Goal: Information Seeking & Learning: Learn about a topic

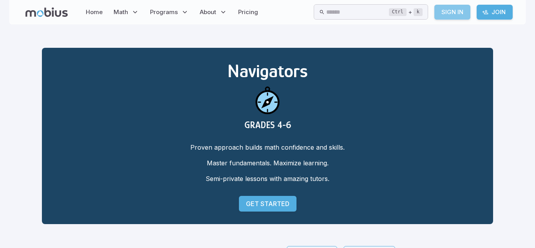
click at [468, 14] on link "Sign In" at bounding box center [453, 12] width 36 height 15
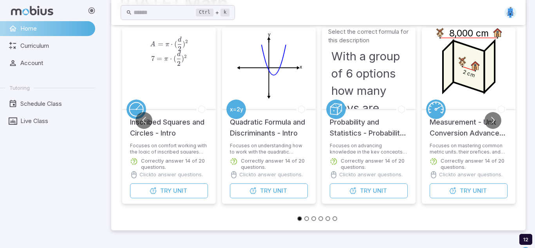
scroll to position [81, 0]
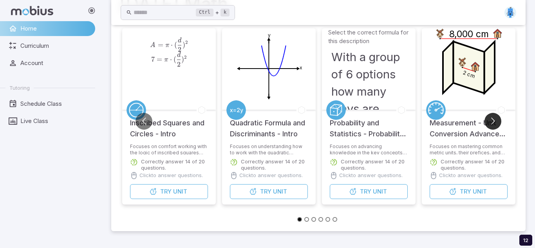
click at [498, 121] on button "Go to next slide" at bounding box center [493, 121] width 17 height 17
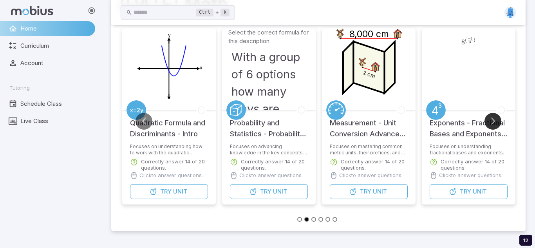
scroll to position [77, 0]
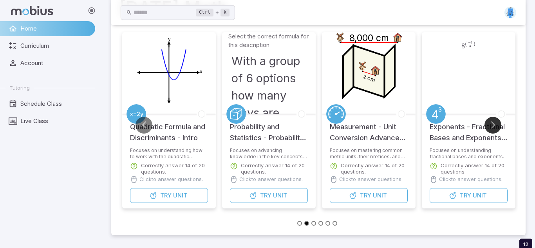
click at [496, 125] on button "Go to next slide" at bounding box center [493, 125] width 17 height 17
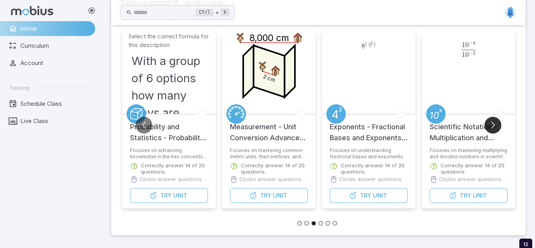
click at [496, 124] on button "Go to next slide" at bounding box center [493, 125] width 17 height 17
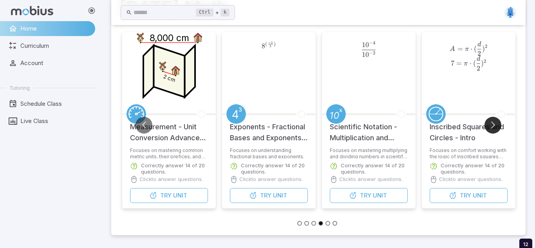
click at [497, 124] on button "Go to next slide" at bounding box center [493, 125] width 17 height 17
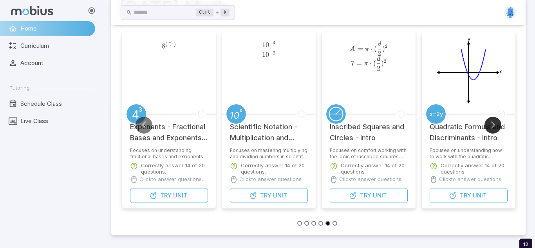
click at [497, 124] on button "Go to next slide" at bounding box center [493, 125] width 17 height 17
click at [496, 125] on button "Go to next slide" at bounding box center [493, 125] width 17 height 17
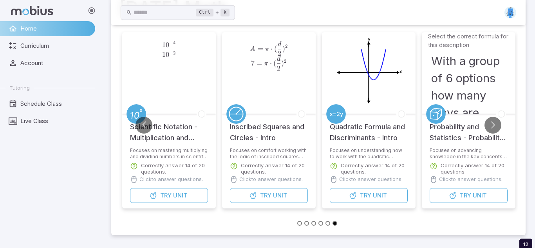
click at [465, 91] on h3 "With a group of 6 options how many ways are there to choose a set of 5 options …" at bounding box center [468, 130] width 75 height 155
drag, startPoint x: 468, startPoint y: 196, endPoint x: 11, endPoint y: 98, distance: 466.8
click at [468, 196] on span "Try" at bounding box center [465, 195] width 11 height 9
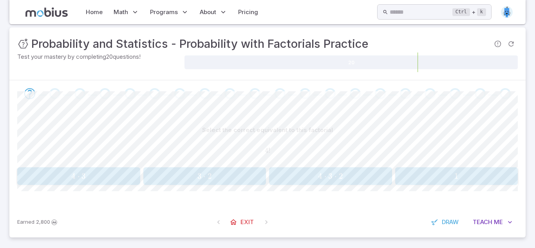
scroll to position [124, 0]
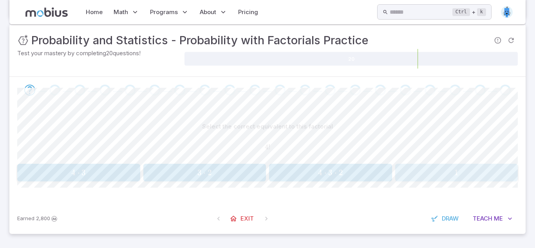
click at [433, 178] on button "1 1 1" at bounding box center [456, 173] width 123 height 18
click at [421, 174] on span "2" at bounding box center [457, 173] width 118 height 10
drag, startPoint x: 38, startPoint y: 168, endPoint x: 36, endPoint y: 162, distance: 6.6
click at [34, 164] on button "4 ⋅ 3 ⋅ 2 4\cdot3\cdot2 4 ⋅ 3 ⋅ 2" at bounding box center [78, 173] width 123 height 18
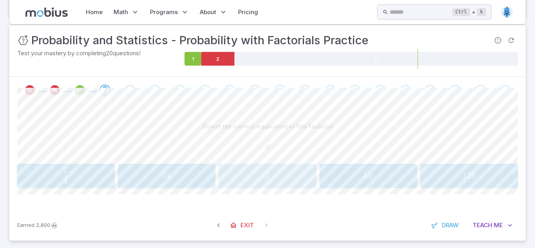
click at [253, 169] on div "2 2 2" at bounding box center [267, 176] width 92 height 18
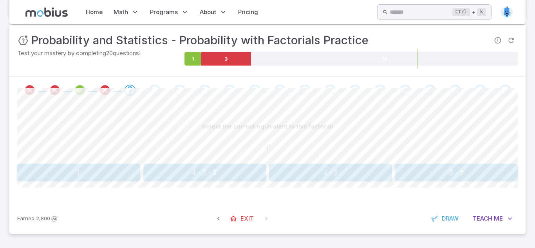
click at [100, 169] on span "1" at bounding box center [79, 173] width 118 height 10
click at [367, 180] on button "4 ⋅ 3 ⋅ 2 4\cdot3\cdot2 4 ⋅ 3 ⋅ 2" at bounding box center [330, 173] width 123 height 18
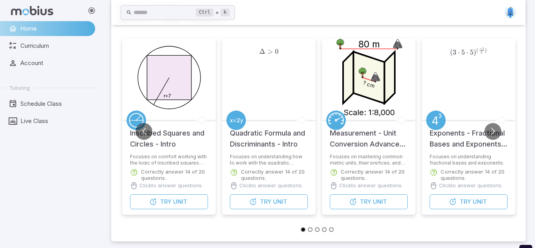
scroll to position [68, 0]
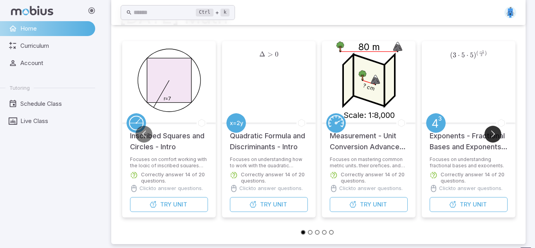
click at [496, 134] on button "Go to next slide" at bounding box center [493, 134] width 17 height 17
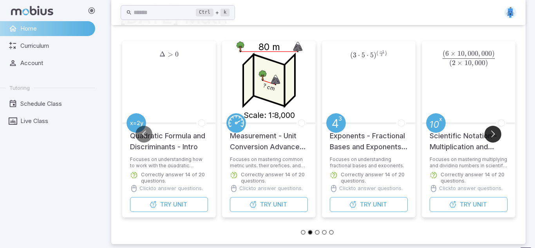
click at [496, 135] on button "Go to next slide" at bounding box center [493, 134] width 17 height 17
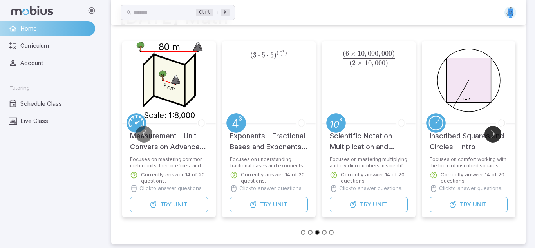
click at [496, 135] on button "Go to next slide" at bounding box center [493, 134] width 17 height 17
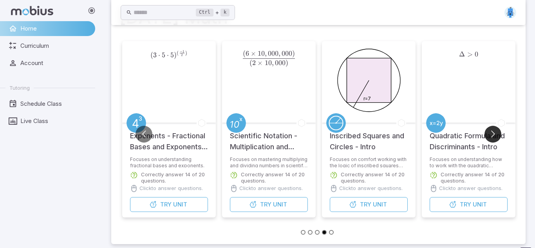
click at [496, 134] on button "Go to next slide" at bounding box center [493, 134] width 17 height 17
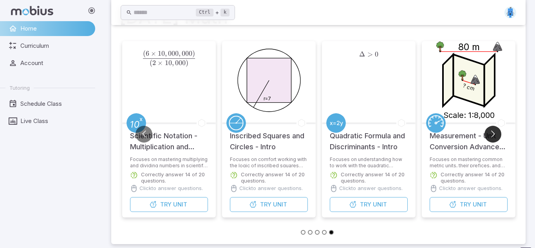
click at [496, 134] on button "Go to next slide" at bounding box center [493, 134] width 17 height 17
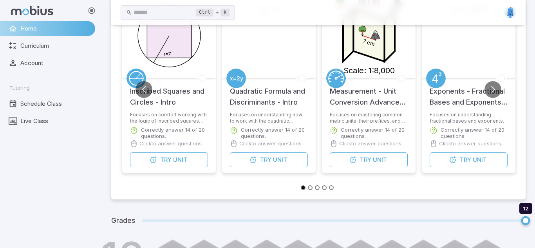
scroll to position [260, 0]
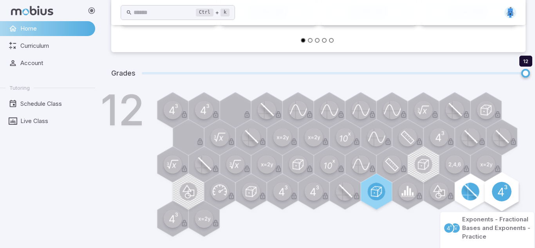
click at [512, 191] on div at bounding box center [501, 191] width 39 height 39
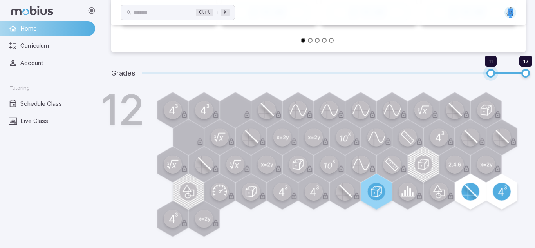
drag, startPoint x: 530, startPoint y: 72, endPoint x: 490, endPoint y: 73, distance: 39.6
click at [490, 73] on span "11 12" at bounding box center [334, 73] width 384 height 10
drag, startPoint x: 486, startPoint y: 77, endPoint x: 462, endPoint y: 76, distance: 23.1
click at [453, 69] on span "10" at bounding box center [456, 73] width 9 height 9
drag, startPoint x: 434, startPoint y: 71, endPoint x: 429, endPoint y: 70, distance: 5.5
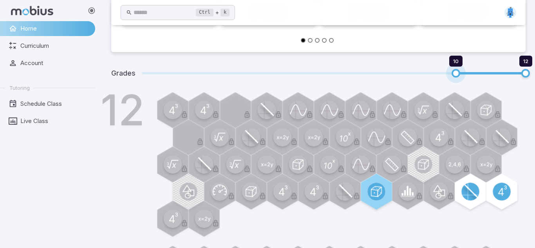
click at [426, 69] on span "10 12" at bounding box center [334, 73] width 384 height 10
drag, startPoint x: 419, startPoint y: 71, endPoint x: 407, endPoint y: 76, distance: 12.7
click at [407, 76] on span "9 12" at bounding box center [334, 73] width 384 height 10
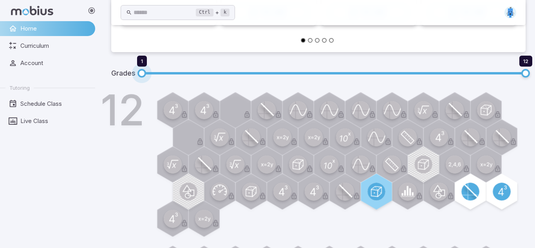
drag, startPoint x: 178, startPoint y: 85, endPoint x: 126, endPoint y: 20, distance: 82.8
click at [187, 83] on div "Grades 1 12" at bounding box center [318, 74] width 415 height 24
click at [217, 74] on span "2 12" at bounding box center [334, 73] width 384 height 10
click at [221, 73] on span at bounding box center [369, 73] width 314 height 2
click at [269, 72] on span "3 12" at bounding box center [334, 73] width 384 height 10
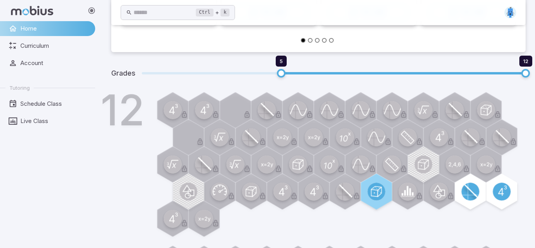
click at [273, 73] on span at bounding box center [334, 73] width 384 height 2
click at [298, 74] on span at bounding box center [403, 73] width 245 height 2
click at [331, 75] on span "5 12" at bounding box center [334, 73] width 384 height 10
click at [341, 69] on span "6 12" at bounding box center [334, 73] width 384 height 10
click at [382, 74] on span "7 12" at bounding box center [334, 73] width 384 height 10
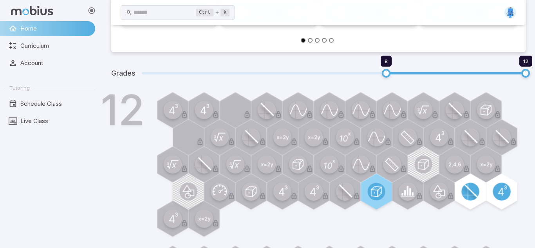
type input "*"
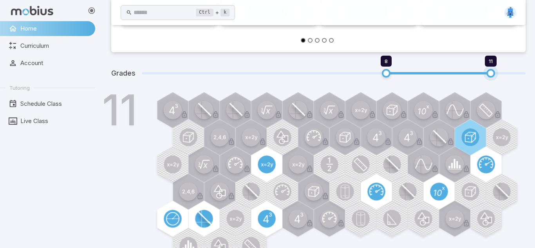
drag, startPoint x: 526, startPoint y: 73, endPoint x: 496, endPoint y: 62, distance: 31.6
click at [493, 69] on span "11" at bounding box center [491, 73] width 9 height 9
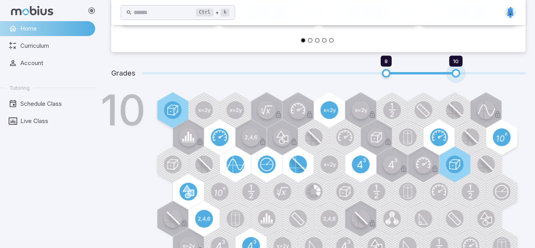
type input "*"
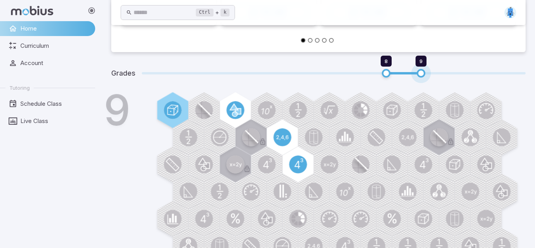
type input "*"
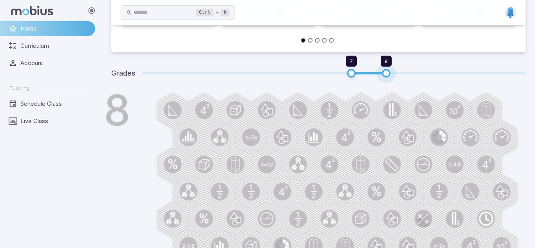
drag, startPoint x: 493, startPoint y: 74, endPoint x: 408, endPoint y: 74, distance: 85.8
click at [406, 74] on span "7 8" at bounding box center [334, 73] width 384 height 10
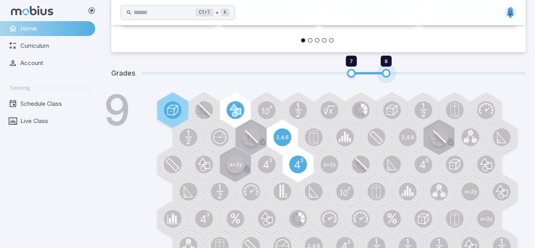
type input "*"
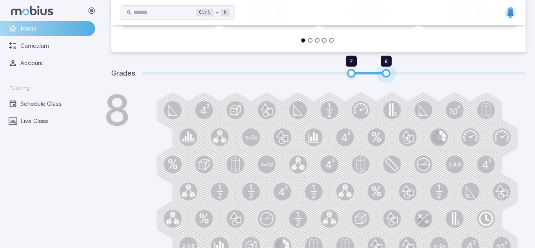
drag, startPoint x: 427, startPoint y: 69, endPoint x: 393, endPoint y: 71, distance: 33.8
click at [393, 72] on span "7 8" at bounding box center [334, 73] width 384 height 10
type input "*"
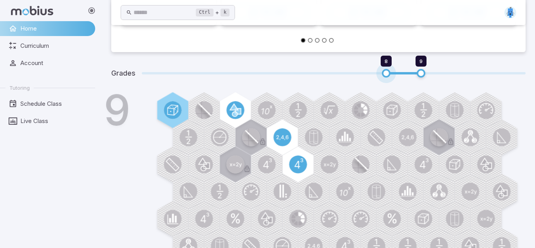
drag, startPoint x: 348, startPoint y: 71, endPoint x: 370, endPoint y: 71, distance: 22.3
click at [370, 71] on span "8 9" at bounding box center [334, 73] width 384 height 10
drag, startPoint x: 419, startPoint y: 73, endPoint x: 412, endPoint y: 75, distance: 6.7
click at [412, 75] on span "8 9" at bounding box center [334, 73] width 384 height 10
click at [407, 74] on span "8 9" at bounding box center [334, 73] width 384 height 10
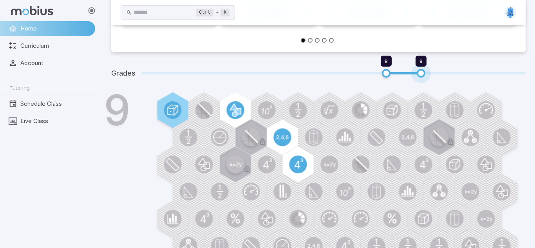
type input "*"
drag, startPoint x: 406, startPoint y: 73, endPoint x: 401, endPoint y: 72, distance: 5.2
click at [402, 73] on span "8 9" at bounding box center [334, 73] width 384 height 10
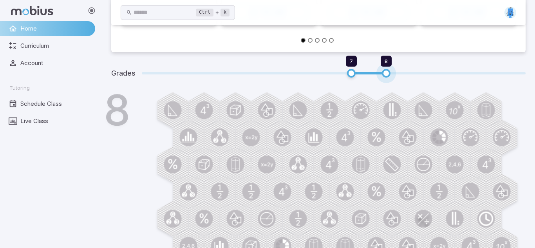
click at [401, 72] on span "7 8" at bounding box center [334, 73] width 384 height 10
click at [401, 70] on span "7 8" at bounding box center [334, 73] width 384 height 10
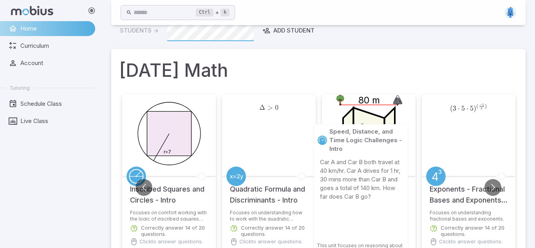
scroll to position [14, 0]
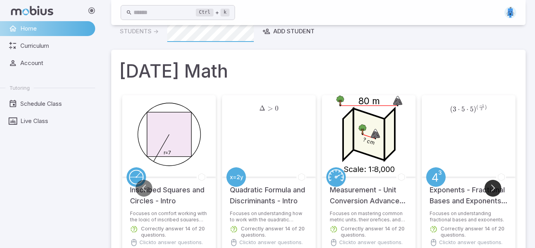
click at [496, 193] on button "Go to next slide" at bounding box center [493, 188] width 17 height 17
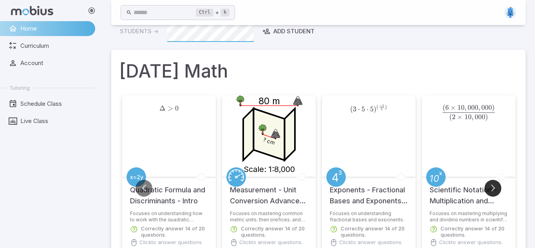
click at [497, 190] on button "Go to next slide" at bounding box center [493, 188] width 17 height 17
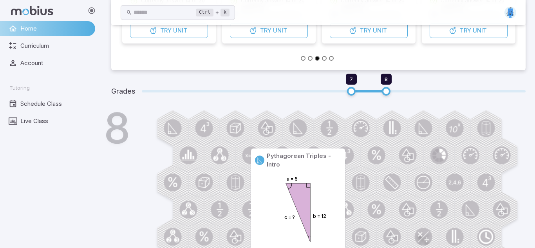
scroll to position [266, 0]
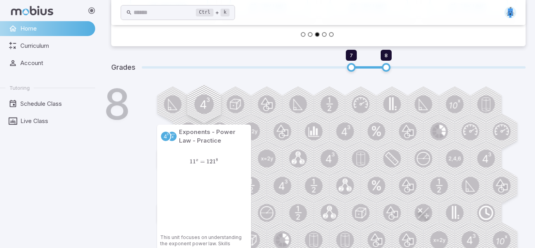
click at [217, 107] on rect at bounding box center [204, 104] width 39 height 39
click at [209, 106] on circle at bounding box center [204, 104] width 20 height 20
click at [208, 108] on circle at bounding box center [204, 104] width 20 height 20
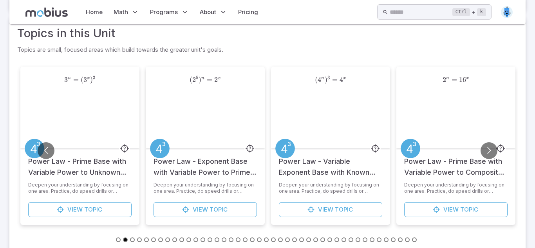
scroll to position [203, 0]
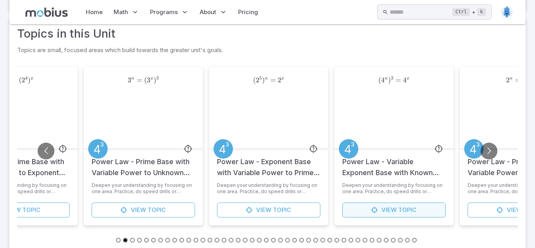
click at [375, 205] on link "View Topic" at bounding box center [394, 210] width 103 height 15
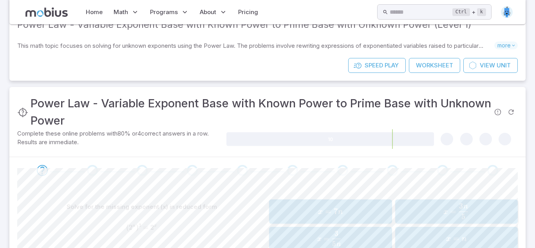
scroll to position [149, 0]
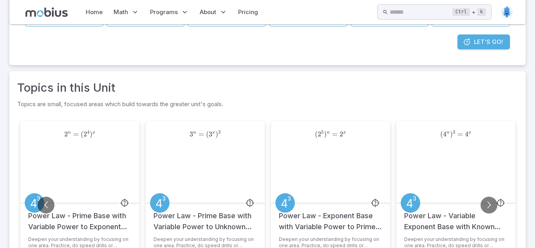
scroll to position [203, 0]
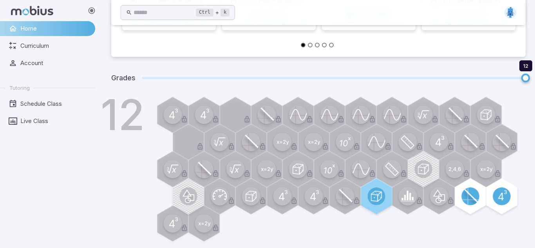
scroll to position [260, 0]
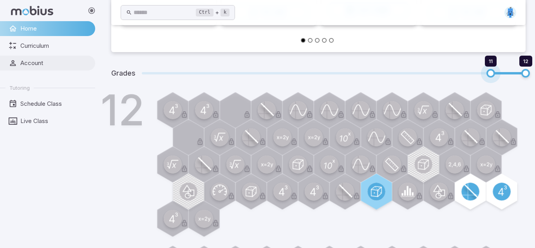
drag, startPoint x: 525, startPoint y: 71, endPoint x: 21, endPoint y: 60, distance: 504.1
click at [471, 52] on div "[DATE] Math 5 Inscribed Squares and Circles - Intro Focuses on comfort working …" at bounding box center [318, 70] width 415 height 532
type input "**"
click at [25, 60] on span "Account" at bounding box center [54, 63] width 69 height 9
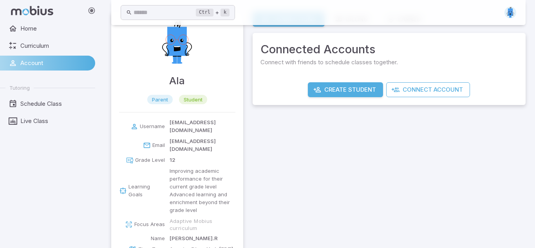
scroll to position [31, 0]
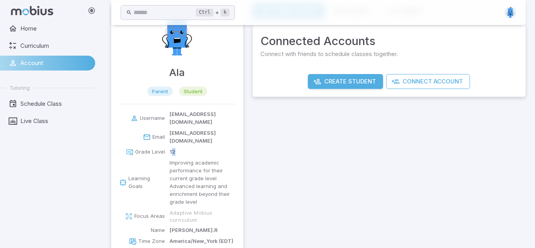
click at [174, 148] on p "12" at bounding box center [173, 152] width 6 height 8
click at [157, 148] on p "Grade Level" at bounding box center [150, 152] width 30 height 8
click at [130, 148] on icon at bounding box center [130, 152] width 8 height 8
click at [133, 148] on icon at bounding box center [130, 152] width 8 height 8
click at [132, 148] on icon at bounding box center [130, 152] width 8 height 8
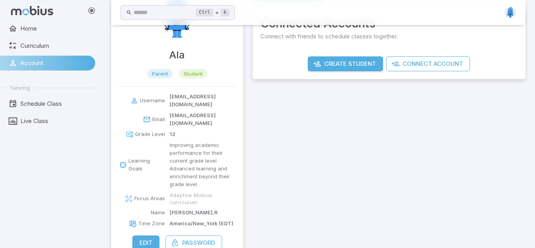
scroll to position [53, 0]
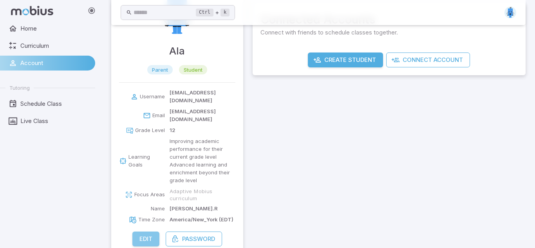
click at [145, 232] on button "Edit" at bounding box center [145, 239] width 27 height 15
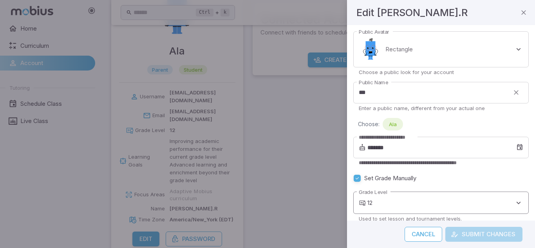
click at [384, 199] on body "**********" at bounding box center [267, 105] width 535 height 316
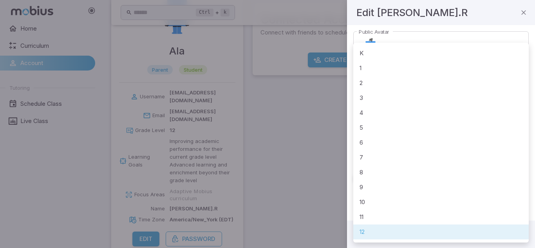
click at [369, 172] on li "8" at bounding box center [441, 172] width 176 height 15
type input "*"
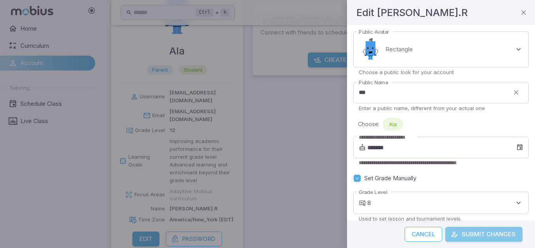
click at [487, 232] on button "Submit Changes" at bounding box center [484, 234] width 77 height 15
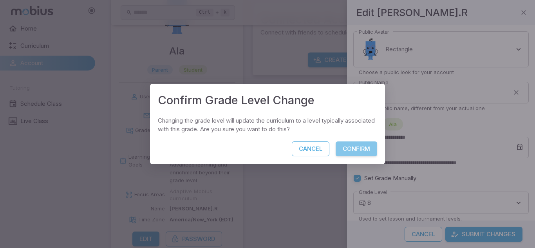
click at [363, 150] on button "Confirm" at bounding box center [357, 148] width 42 height 15
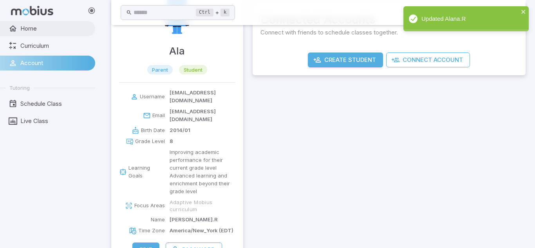
click at [31, 32] on span "Home" at bounding box center [54, 28] width 69 height 9
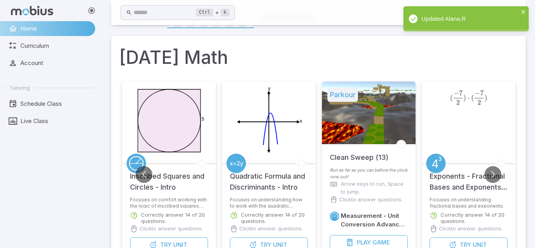
scroll to position [112, 0]
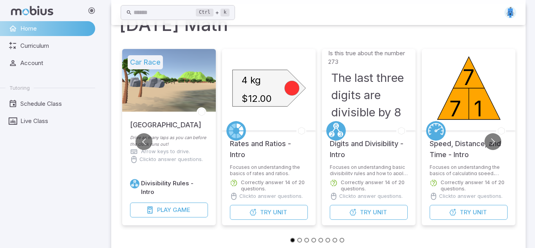
scroll to position [61, 0]
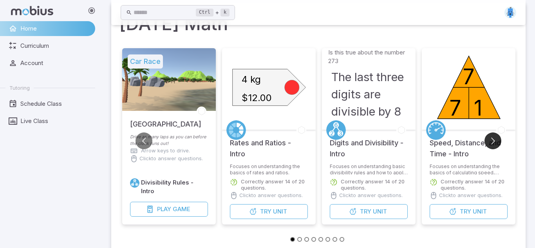
drag, startPoint x: 494, startPoint y: 144, endPoint x: 490, endPoint y: 141, distance: 4.6
click at [492, 143] on button "Go to next slide" at bounding box center [493, 140] width 17 height 17
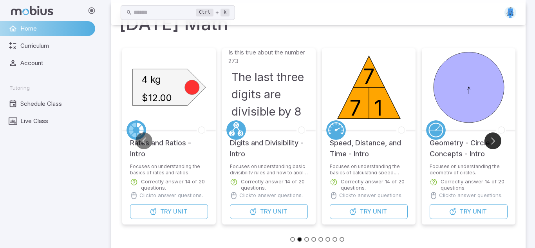
click at [495, 137] on button "Go to next slide" at bounding box center [493, 140] width 17 height 17
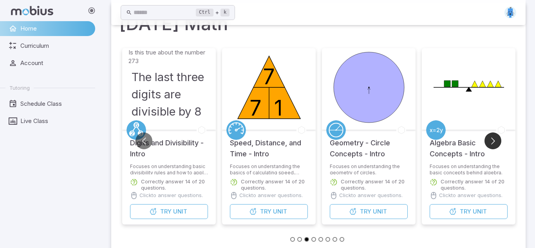
click at [496, 136] on button "Go to next slide" at bounding box center [493, 140] width 17 height 17
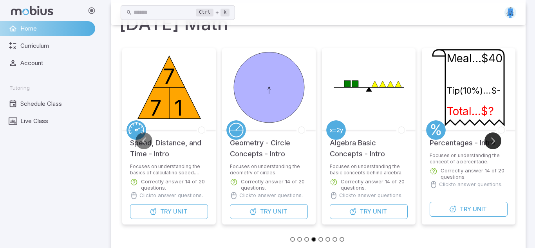
click at [497, 134] on button "Go to next slide" at bounding box center [493, 140] width 17 height 17
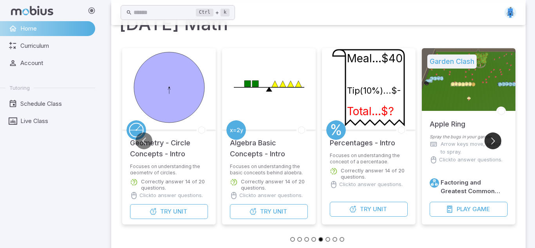
click at [497, 134] on button "Go to next slide" at bounding box center [493, 140] width 17 height 17
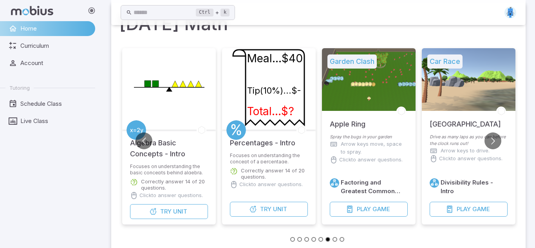
click at [501, 127] on div "Coco Beach" at bounding box center [469, 122] width 94 height 23
click at [497, 138] on button "Go to next slide" at bounding box center [493, 140] width 17 height 17
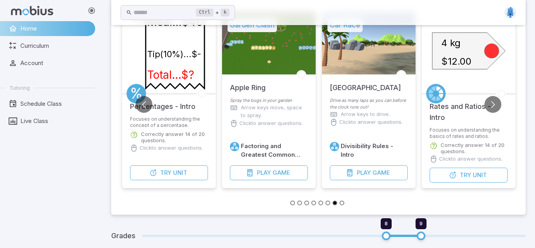
scroll to position [93, 0]
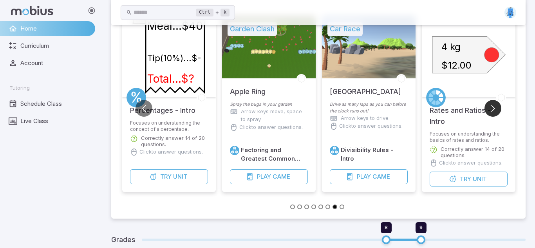
click at [492, 112] on button "Go to next slide" at bounding box center [493, 108] width 17 height 17
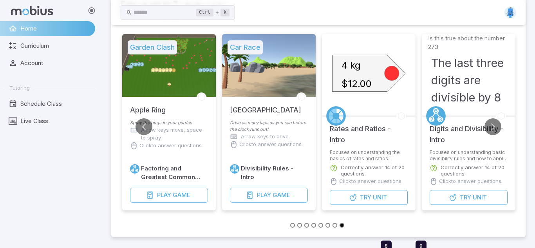
scroll to position [70, 0]
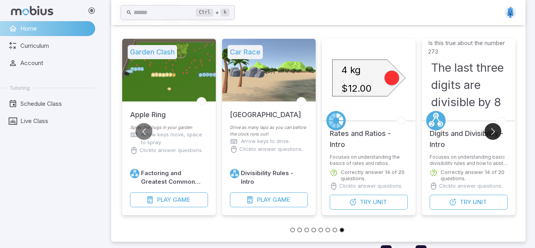
click at [494, 125] on button "Go to next slide" at bounding box center [493, 131] width 17 height 17
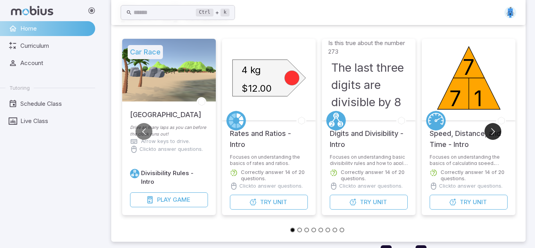
click at [493, 125] on button "Go to next slide" at bounding box center [493, 131] width 17 height 17
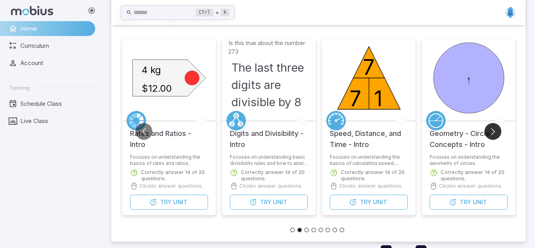
click at [493, 125] on button "Go to next slide" at bounding box center [493, 131] width 17 height 17
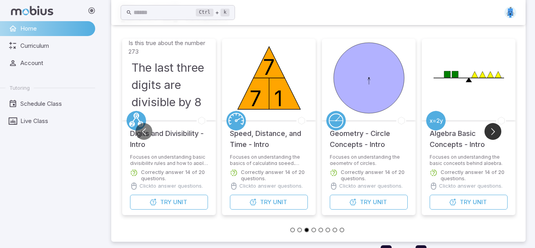
click at [494, 124] on button "Go to next slide" at bounding box center [493, 131] width 17 height 17
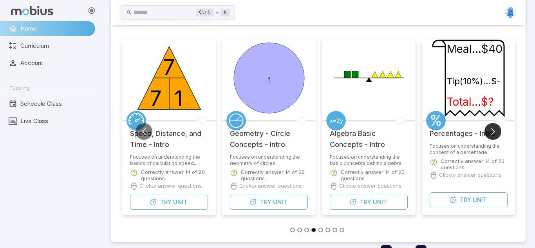
click at [494, 124] on button "Go to next slide" at bounding box center [493, 131] width 17 height 17
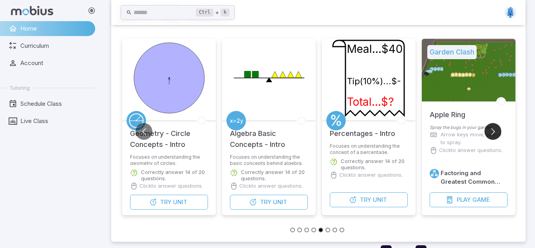
click at [494, 124] on button "Go to next slide" at bounding box center [493, 131] width 17 height 17
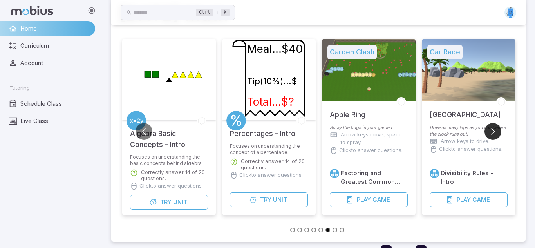
click at [494, 124] on button "Go to next slide" at bounding box center [493, 131] width 17 height 17
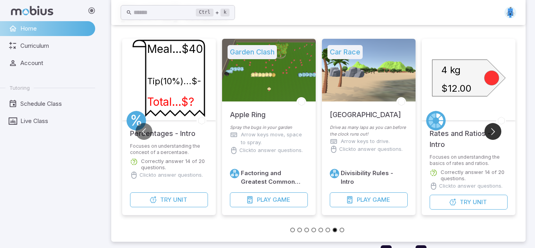
click at [494, 124] on button "Go to next slide" at bounding box center [493, 131] width 17 height 17
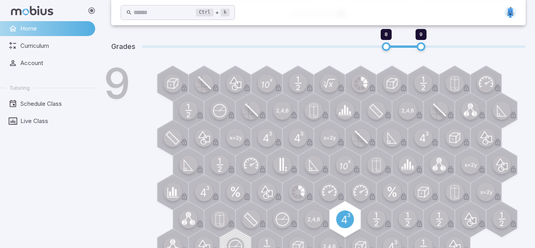
scroll to position [94, 0]
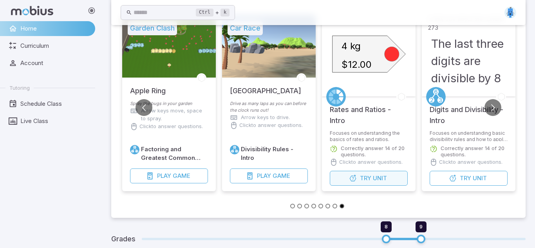
click at [375, 182] on span "Unit" at bounding box center [380, 178] width 14 height 9
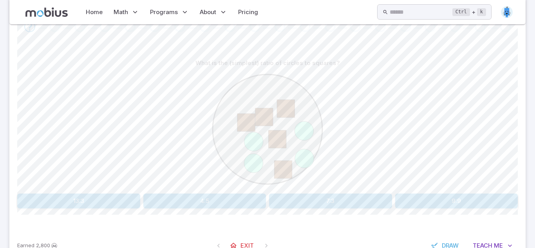
scroll to position [171, 0]
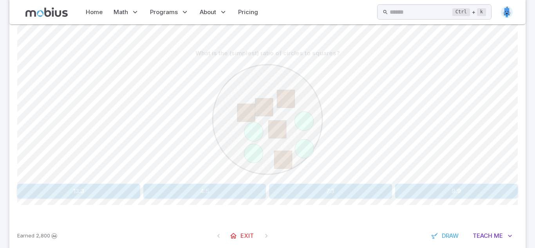
click at [219, 194] on button "4:5" at bounding box center [204, 191] width 123 height 15
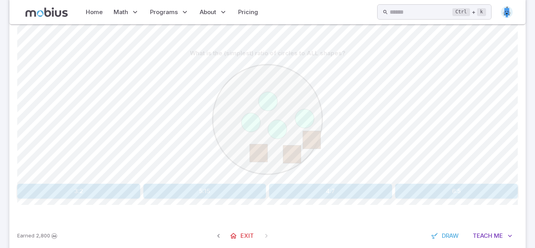
click at [301, 179] on div at bounding box center [268, 121] width 118 height 120
click at [303, 185] on button "4:7" at bounding box center [330, 191] width 123 height 15
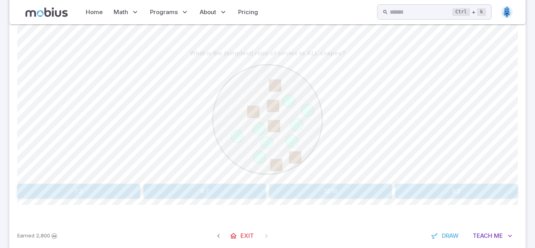
click at [312, 189] on button "12:16" at bounding box center [330, 191] width 123 height 15
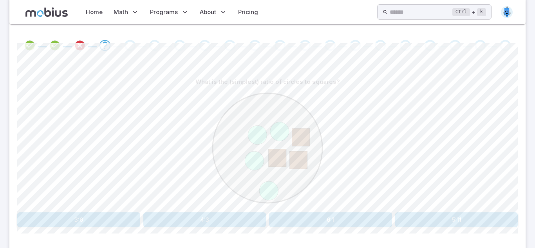
scroll to position [143, 0]
click at [182, 218] on button "4:3" at bounding box center [204, 218] width 123 height 15
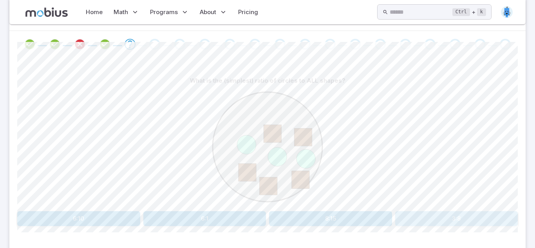
click at [457, 212] on button "3:8" at bounding box center [456, 218] width 123 height 15
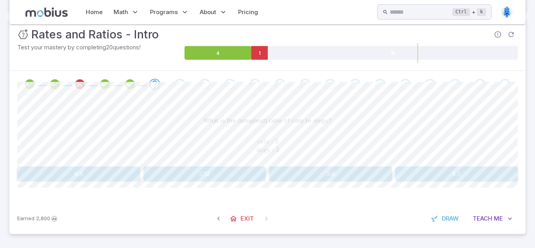
scroll to position [103, 0]
click at [444, 168] on button "5:3" at bounding box center [456, 174] width 123 height 15
click at [53, 167] on button "4:7" at bounding box center [78, 174] width 123 height 15
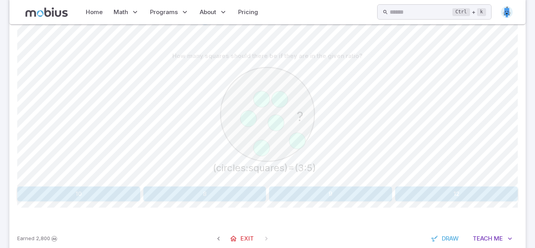
scroll to position [167, 0]
click at [212, 201] on button "8" at bounding box center [204, 195] width 123 height 15
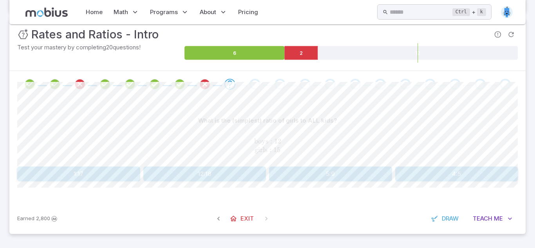
scroll to position [103, 0]
click at [44, 191] on div "What is the (simplest) ratio of girls to ALL kids? boys : 12 girls : 15 \text{b…" at bounding box center [267, 151] width 501 height 106
click at [47, 183] on div "What is the (simplest) ratio of girls to ALL kids? boys : 12 girls : 15 \text{b…" at bounding box center [267, 151] width 501 height 106
click at [51, 178] on button "1:17" at bounding box center [78, 174] width 123 height 15
drag, startPoint x: 337, startPoint y: 193, endPoint x: 330, endPoint y: 182, distance: 13.0
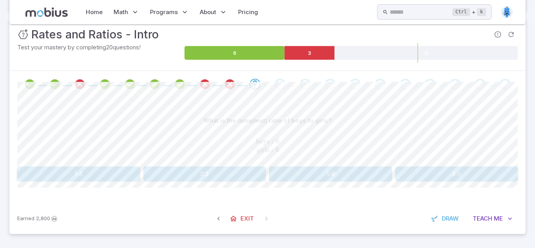
click at [334, 186] on div "What is the (simplest) ratio of boys to girls? boys : 6 girls : 9 \text{boys : …" at bounding box center [267, 151] width 501 height 106
click at [330, 181] on button "5:8" at bounding box center [330, 174] width 123 height 15
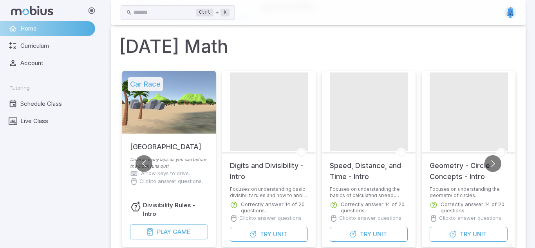
scroll to position [42, 0]
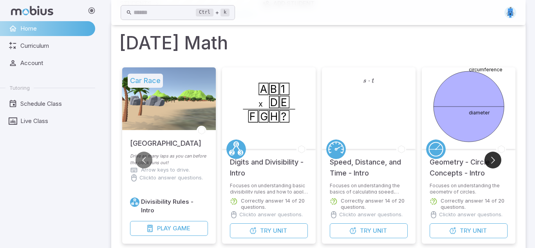
click at [486, 159] on button "Go to next slide" at bounding box center [493, 160] width 17 height 17
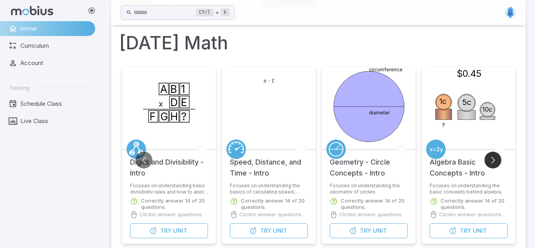
click at [491, 159] on button "Go to next slide" at bounding box center [493, 160] width 17 height 17
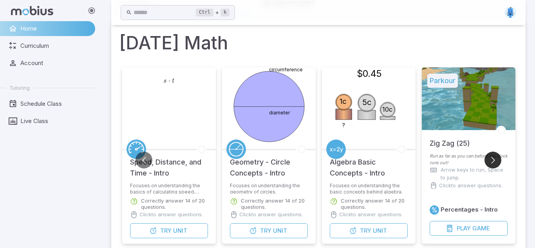
click at [493, 159] on button "Go to next slide" at bounding box center [493, 160] width 17 height 17
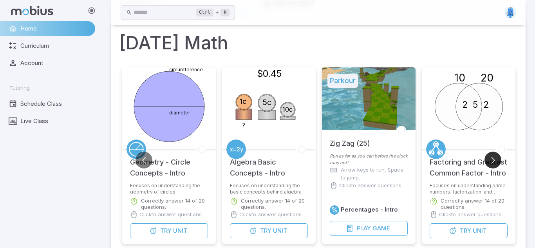
click at [493, 158] on button "Go to next slide" at bounding box center [493, 160] width 17 height 17
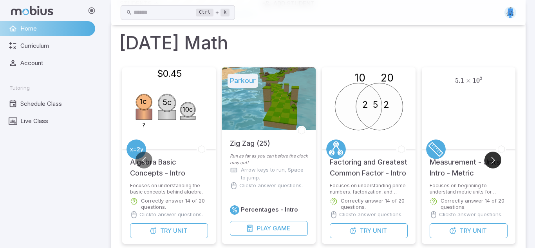
click at [493, 158] on button "Go to next slide" at bounding box center [493, 160] width 17 height 17
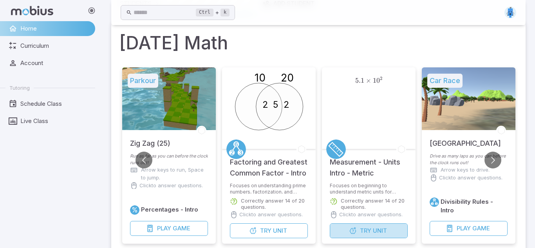
drag, startPoint x: 383, startPoint y: 232, endPoint x: 350, endPoint y: 245, distance: 35.7
click at [382, 230] on span "Unit" at bounding box center [380, 231] width 14 height 9
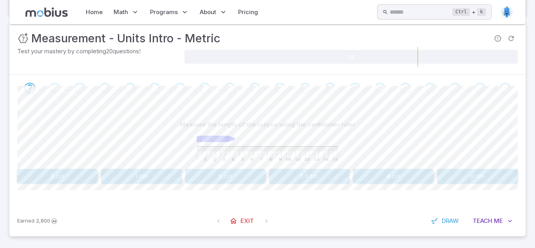
scroll to position [102, 0]
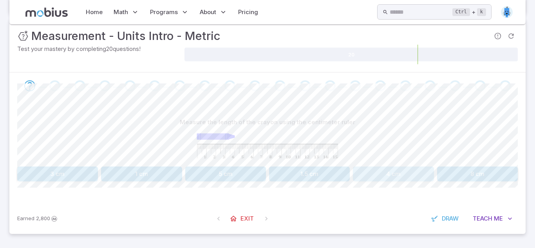
click at [386, 172] on button "4 cm" at bounding box center [393, 174] width 81 height 15
click at [406, 179] on button "7 cm" at bounding box center [393, 174] width 81 height 15
click at [163, 178] on button "70 mm" at bounding box center [141, 174] width 81 height 15
click at [337, 179] on button "30 mm" at bounding box center [309, 174] width 81 height 15
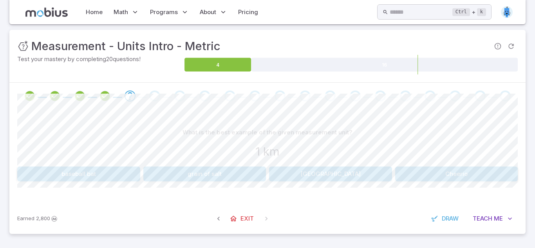
scroll to position [92, 0]
click at [443, 172] on button "Cheerio" at bounding box center [456, 174] width 123 height 15
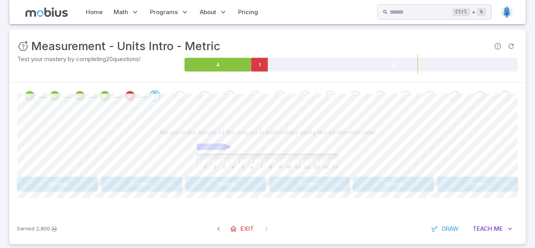
click at [239, 172] on div at bounding box center [267, 157] width 157 height 34
click at [237, 176] on div "Measure the length of the crayon in millimeters using the centimeter ruler 40 m…" at bounding box center [267, 158] width 501 height 67
click at [237, 185] on button "35 mm" at bounding box center [225, 184] width 81 height 15
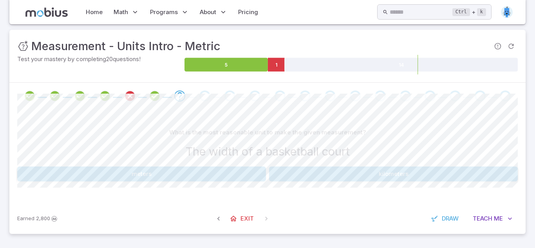
click at [293, 180] on button "kilometers" at bounding box center [393, 174] width 249 height 15
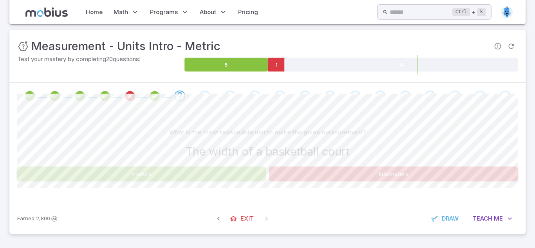
click at [211, 149] on h3 "The width of a basketball court" at bounding box center [268, 151] width 164 height 17
click at [211, 150] on h3 "The width of a basketball court" at bounding box center [268, 151] width 164 height 17
click at [231, 172] on button "meters" at bounding box center [141, 174] width 249 height 15
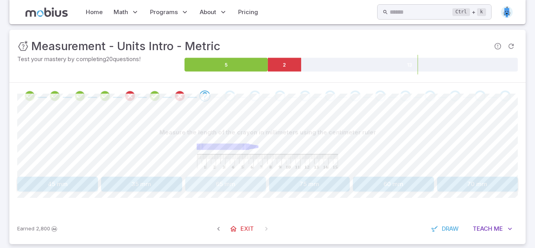
click at [241, 183] on button "65 mm" at bounding box center [225, 184] width 81 height 15
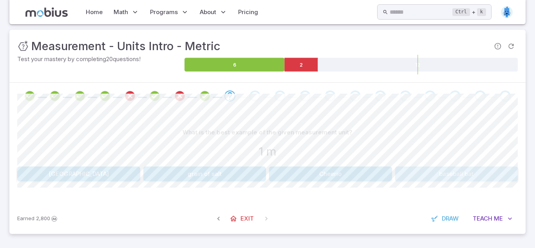
click at [473, 167] on button "baseball bat" at bounding box center [456, 174] width 123 height 15
click at [208, 170] on button "2 ml" at bounding box center [141, 174] width 249 height 15
click at [109, 170] on button "baseball bat" at bounding box center [78, 174] width 123 height 15
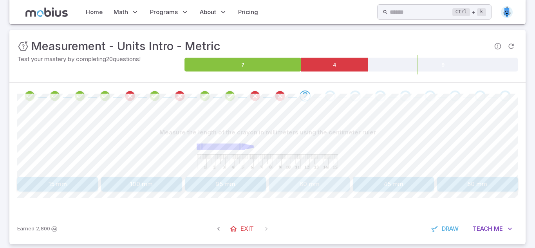
click at [287, 190] on button "60 mm" at bounding box center [309, 184] width 81 height 15
click at [201, 178] on button "65 mm" at bounding box center [225, 184] width 81 height 15
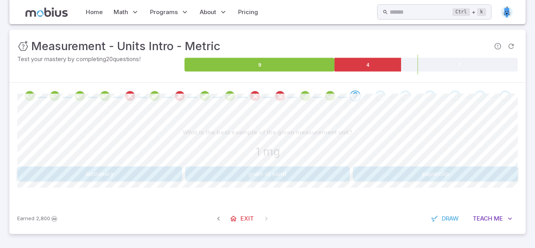
drag, startPoint x: 169, startPoint y: 178, endPoint x: 225, endPoint y: 192, distance: 57.4
click at [171, 179] on button "dictionary" at bounding box center [99, 174] width 165 height 15
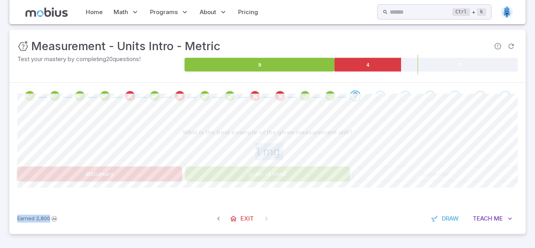
drag, startPoint x: 131, startPoint y: 168, endPoint x: 181, endPoint y: 163, distance: 51.1
click at [142, 158] on div "Unit Mastery : Measurement - Units Intro - Metric Test your mastery by completi…" at bounding box center [267, 132] width 517 height 204
click at [370, 222] on div "Earned 2,800 Exit Draw Teach Me" at bounding box center [267, 218] width 517 height 31
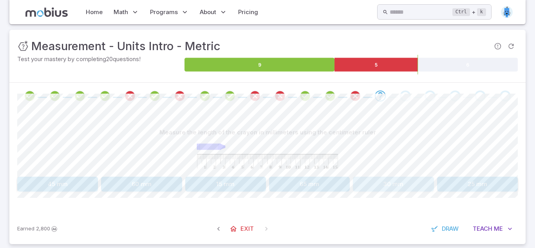
click at [403, 191] on button "30 mm" at bounding box center [393, 184] width 81 height 15
click at [383, 184] on button "50 mm" at bounding box center [393, 184] width 81 height 15
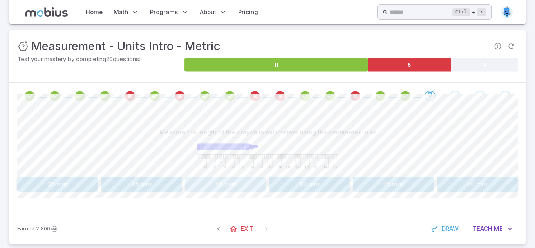
click at [253, 192] on div "Measure the length of the crayon in millimeters using the centimeter ruler 35 m…" at bounding box center [267, 161] width 501 height 104
click at [255, 190] on button "65 mm" at bounding box center [225, 184] width 81 height 15
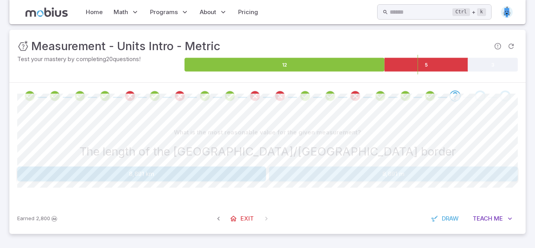
click at [293, 179] on button "8,891 m" at bounding box center [393, 174] width 249 height 15
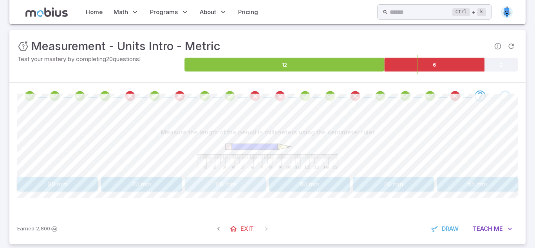
click at [209, 181] on button "110 mm" at bounding box center [225, 184] width 81 height 15
click at [454, 179] on button "4 cm" at bounding box center [477, 184] width 81 height 15
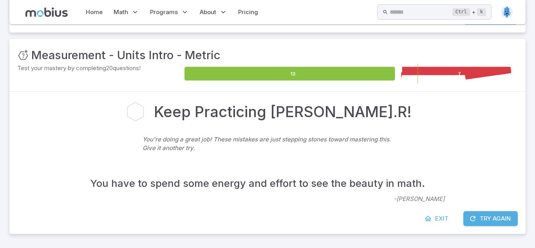
scroll to position [83, 0]
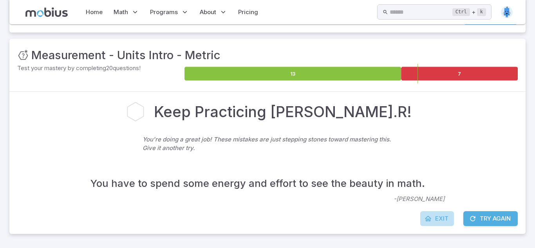
click at [437, 218] on span "Exit" at bounding box center [441, 218] width 13 height 9
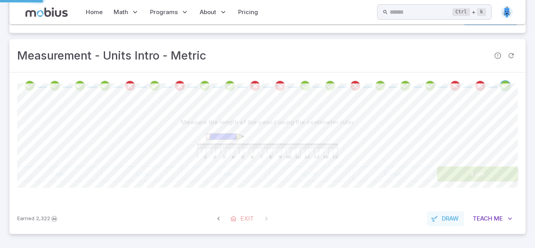
scroll to position [82, 0]
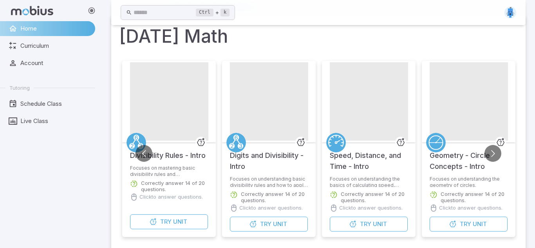
scroll to position [40, 0]
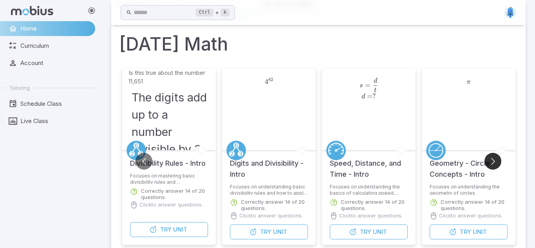
click at [489, 155] on button "Go to next slide" at bounding box center [493, 161] width 17 height 17
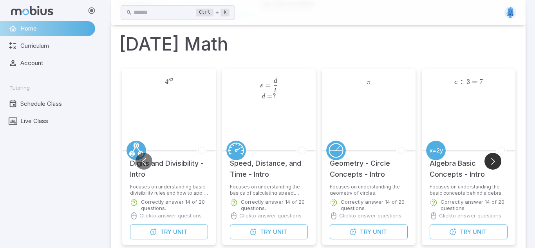
click at [489, 158] on button "Go to next slide" at bounding box center [493, 161] width 17 height 17
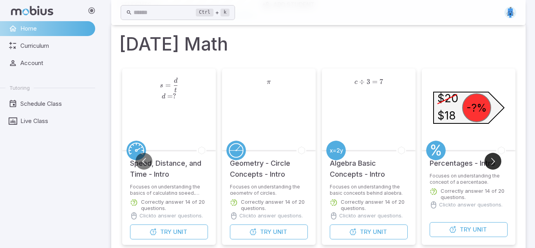
click at [495, 165] on button "Go to next slide" at bounding box center [493, 161] width 17 height 17
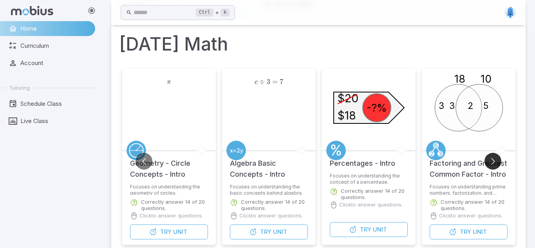
click at [495, 165] on button "Go to next slide" at bounding box center [493, 161] width 17 height 17
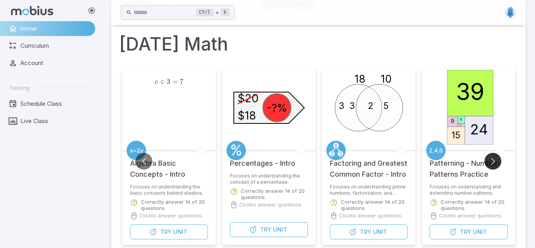
click at [495, 165] on button "Go to next slide" at bounding box center [493, 161] width 17 height 17
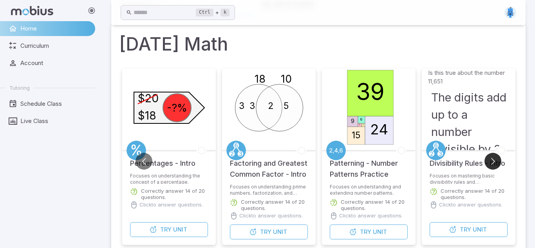
click at [495, 165] on button "Go to next slide" at bounding box center [493, 161] width 17 height 17
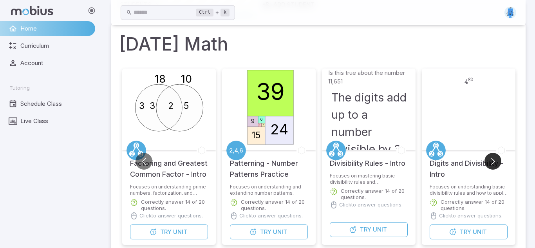
click at [495, 165] on button "Go to next slide" at bounding box center [493, 161] width 17 height 17
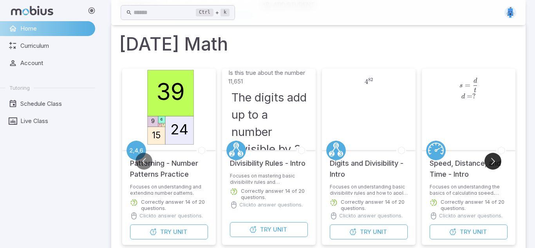
click at [495, 165] on button "Go to next slide" at bounding box center [493, 161] width 17 height 17
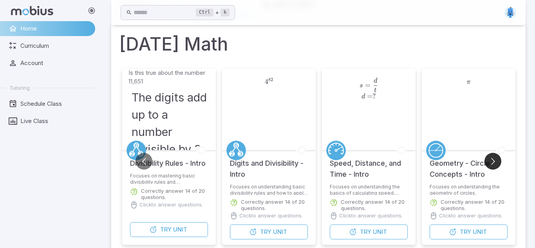
click at [495, 165] on button "Go to next slide" at bounding box center [493, 161] width 17 height 17
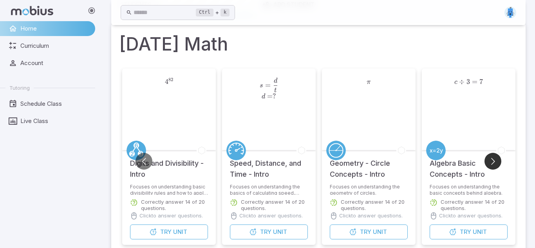
click at [495, 165] on button "Go to next slide" at bounding box center [493, 161] width 17 height 17
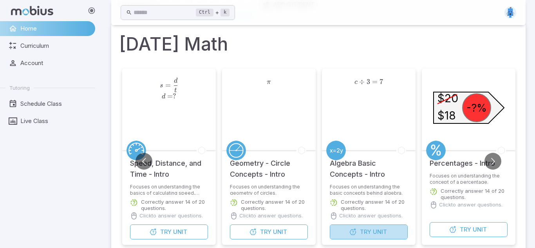
click at [389, 234] on button "Try Unit" at bounding box center [369, 232] width 78 height 15
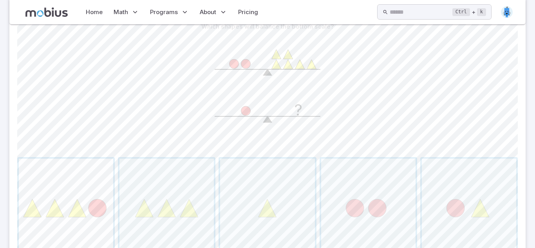
scroll to position [201, 0]
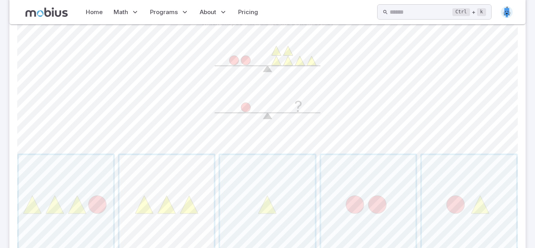
click at [171, 190] on span "button" at bounding box center [167, 202] width 94 height 94
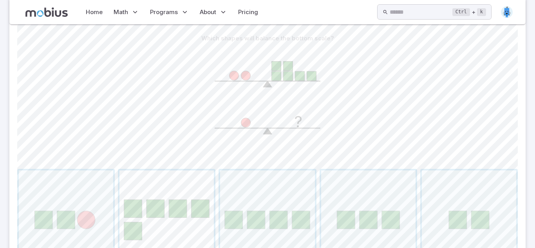
scroll to position [186, 0]
click at [279, 201] on span "button" at bounding box center [267, 217] width 94 height 94
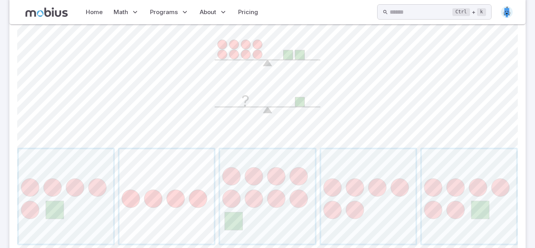
scroll to position [208, 0]
click at [149, 236] on span "button" at bounding box center [167, 195] width 94 height 94
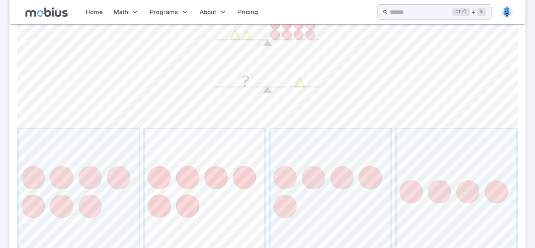
scroll to position [221, 0]
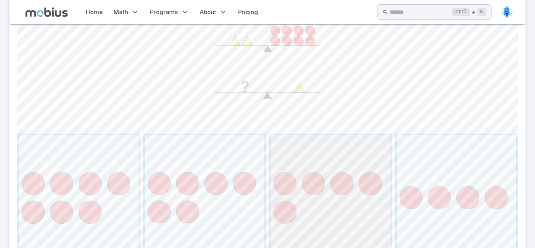
click at [363, 173] on span "button" at bounding box center [331, 195] width 120 height 120
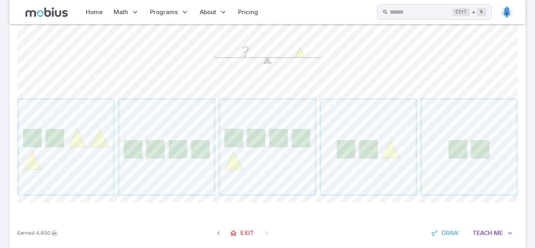
scroll to position [271, 0]
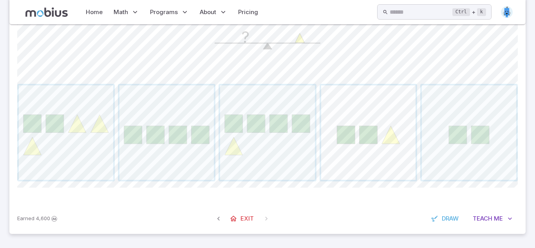
click at [385, 132] on span "button" at bounding box center [368, 132] width 94 height 94
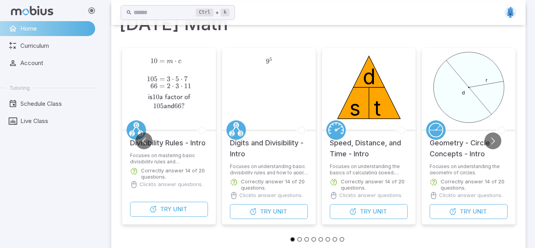
scroll to position [70, 0]
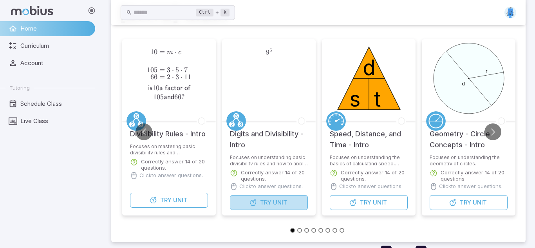
click at [286, 207] on button "Try Unit" at bounding box center [269, 202] width 78 height 15
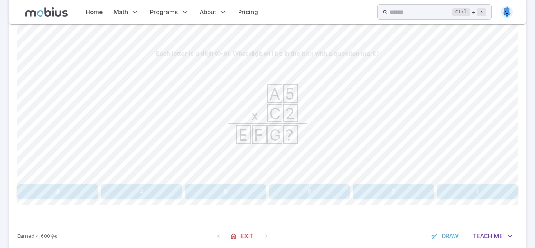
scroll to position [170, 0]
click at [405, 192] on button "7" at bounding box center [393, 192] width 81 height 15
drag, startPoint x: 520, startPoint y: 190, endPoint x: 492, endPoint y: 199, distance: 29.7
click at [512, 193] on div "Each letter is a digit (0-9). What digit will be in the box with a question mar…" at bounding box center [267, 126] width 517 height 190
click at [491, 200] on div "Each letter is a digit (0-9). What digit will be in the box with a question mar…" at bounding box center [267, 126] width 501 height 190
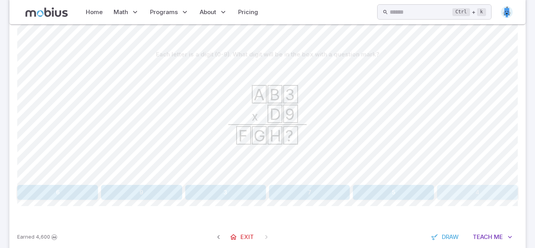
click at [491, 199] on button "4" at bounding box center [477, 192] width 81 height 15
click at [90, 189] on button "6" at bounding box center [57, 192] width 81 height 15
click at [344, 196] on button "2" at bounding box center [369, 192] width 98 height 15
click at [325, 197] on button "No" at bounding box center [393, 192] width 249 height 15
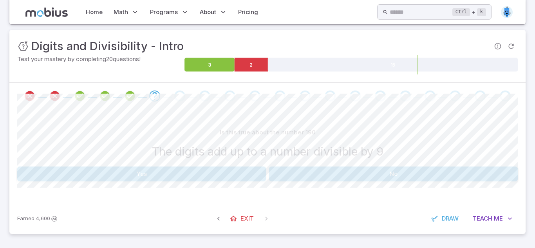
scroll to position [92, 0]
drag, startPoint x: 218, startPoint y: 160, endPoint x: 218, endPoint y: 166, distance: 5.9
click at [218, 164] on div "Is this true about the number 190 The digits add up to a number divisible by 9 …" at bounding box center [267, 153] width 501 height 56
click at [219, 170] on button "Yes" at bounding box center [141, 174] width 249 height 15
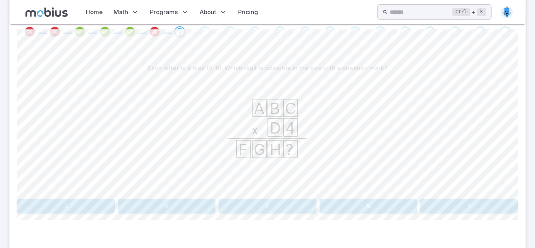
scroll to position [156, 0]
click at [211, 206] on button "6" at bounding box center [167, 205] width 98 height 15
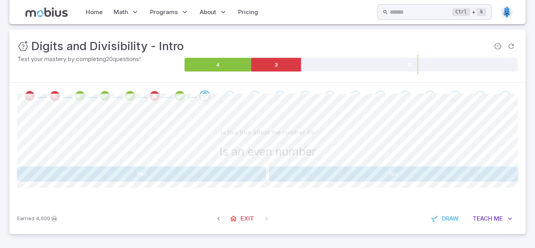
scroll to position [92, 0]
click at [239, 176] on button "Yes" at bounding box center [141, 174] width 249 height 15
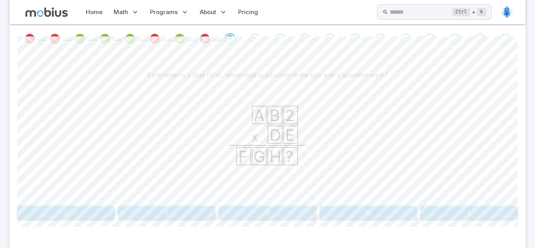
scroll to position [149, 0]
click at [259, 232] on div "Each letter is a digit (0-9). Which digit is possible in the box with a questio…" at bounding box center [267, 147] width 501 height 190
click at [237, 189] on icon "A B 2 D E x F G H ?" at bounding box center [268, 141] width 118 height 118
click at [239, 219] on button "3" at bounding box center [268, 212] width 98 height 15
click at [114, 214] on button "5" at bounding box center [141, 212] width 81 height 15
